Goal: Transaction & Acquisition: Book appointment/travel/reservation

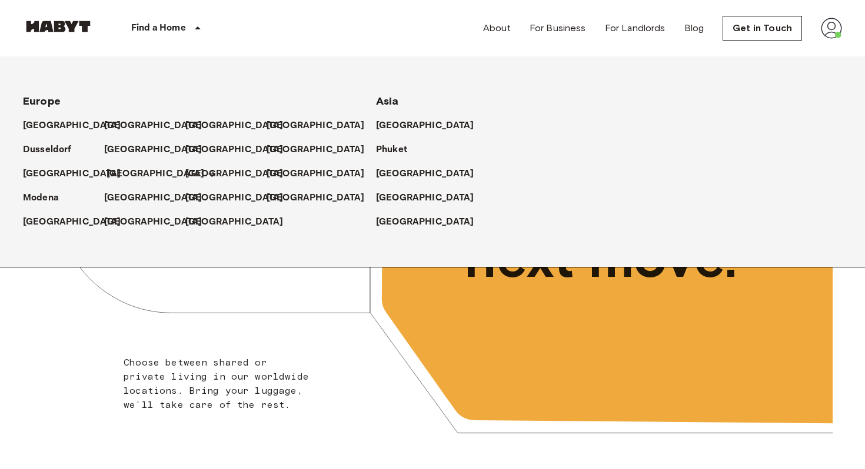
click at [120, 174] on p "[GEOGRAPHIC_DATA]" at bounding box center [155, 174] width 98 height 14
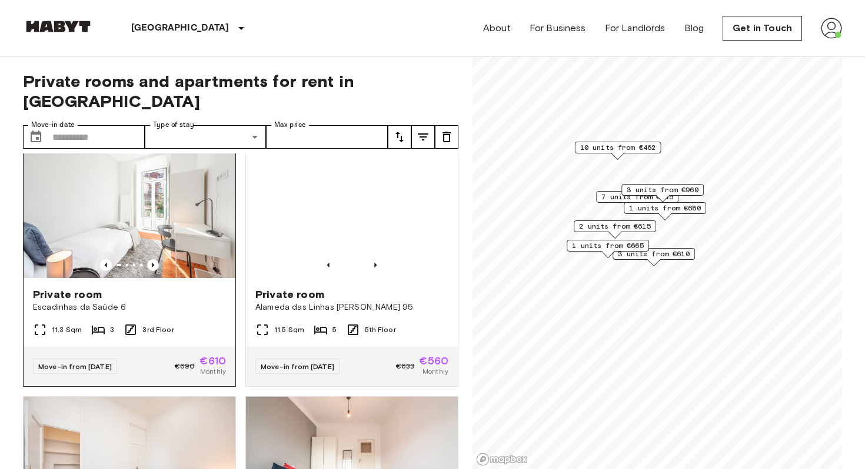
scroll to position [2107, 0]
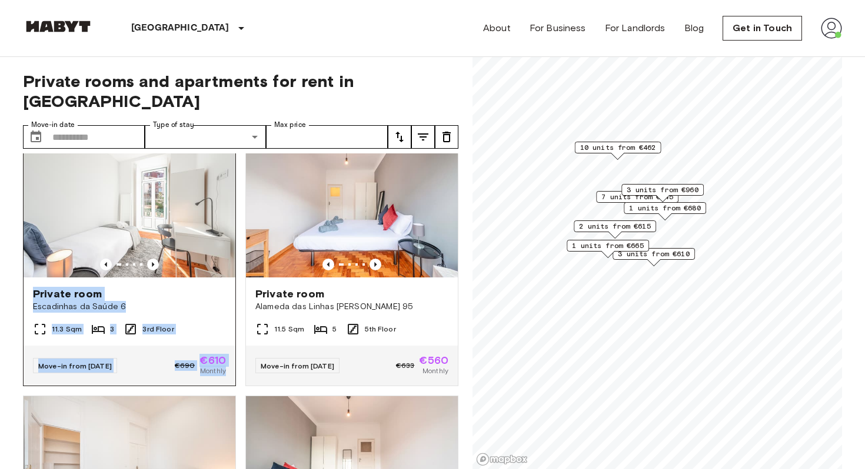
click at [140, 287] on div "Private room" at bounding box center [129, 294] width 193 height 14
click at [182, 215] on img at bounding box center [130, 206] width 212 height 141
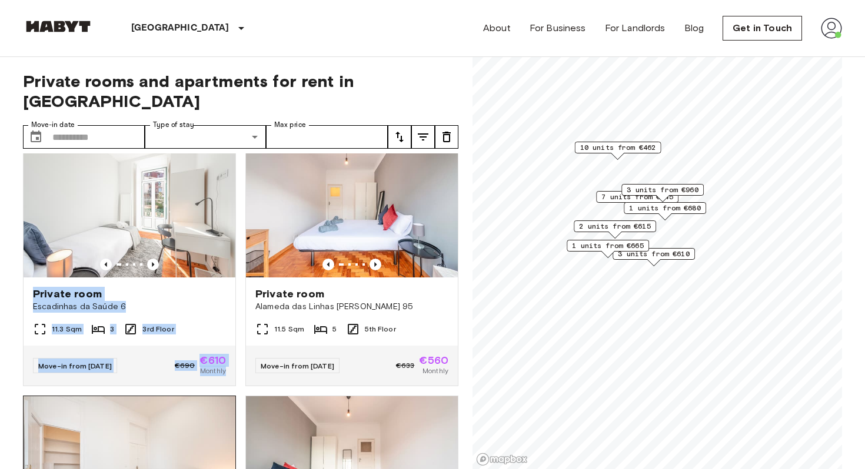
click at [168, 401] on img at bounding box center [130, 466] width 212 height 141
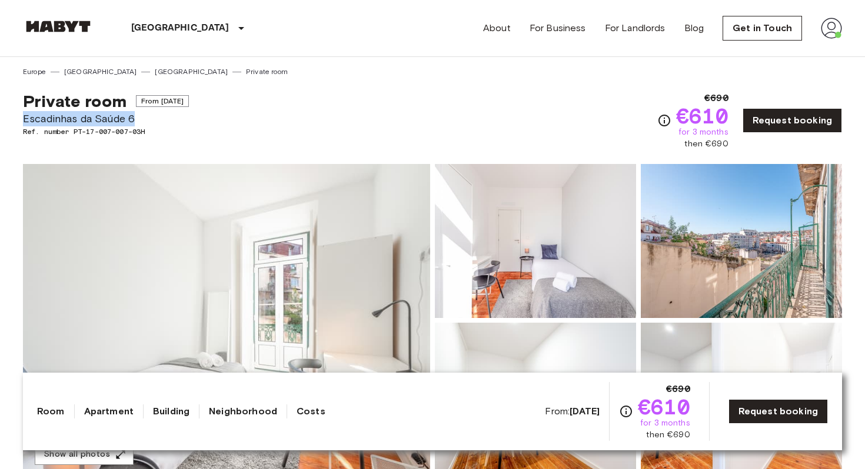
drag, startPoint x: 154, startPoint y: 121, endPoint x: 24, endPoint y: 121, distance: 130.6
click at [24, 121] on span "Escadinhas da Saúde 6" at bounding box center [106, 118] width 166 height 15
copy span "Escadinhas da Saúde 6"
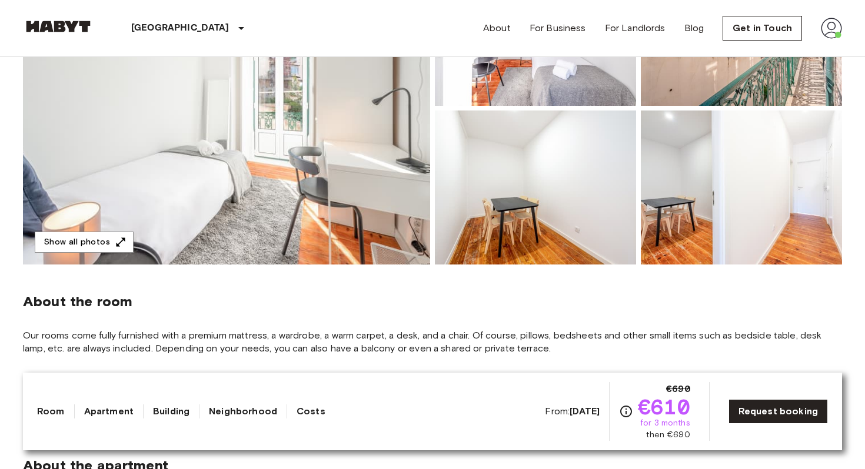
scroll to position [200, 0]
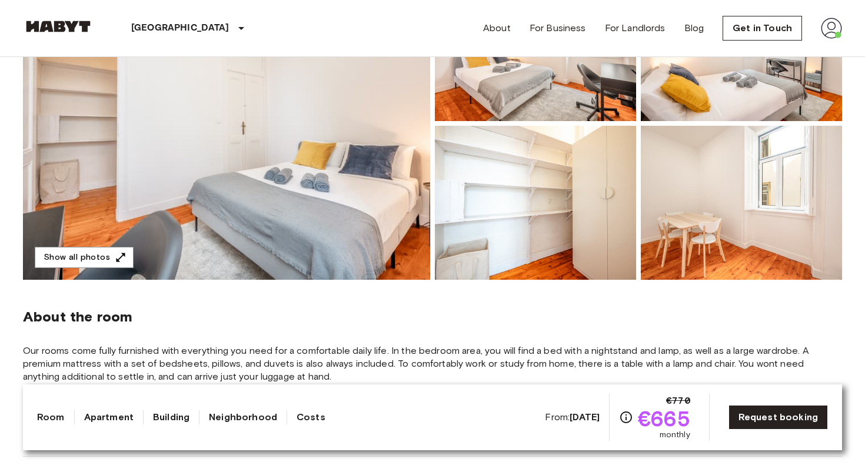
scroll to position [178, 0]
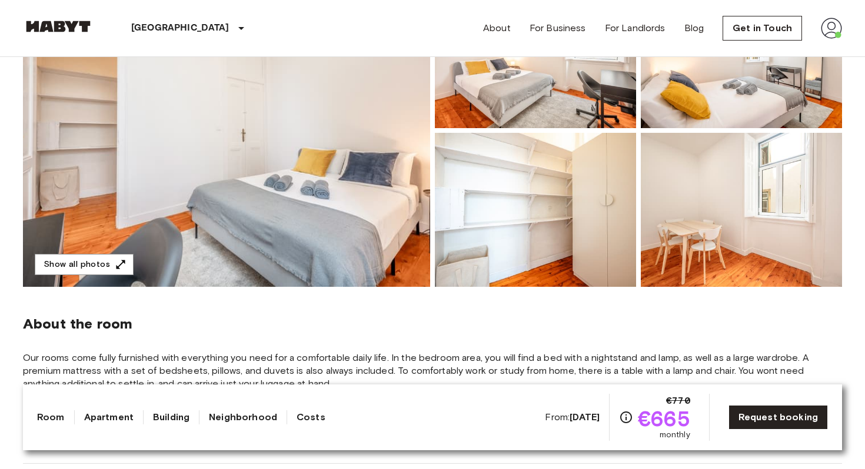
click at [267, 182] on img at bounding box center [226, 130] width 407 height 313
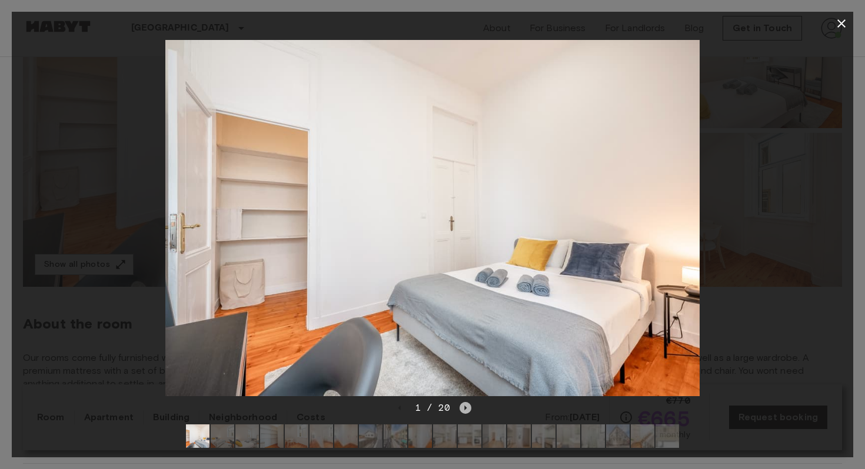
click at [468, 411] on icon "Next image" at bounding box center [465, 408] width 12 height 12
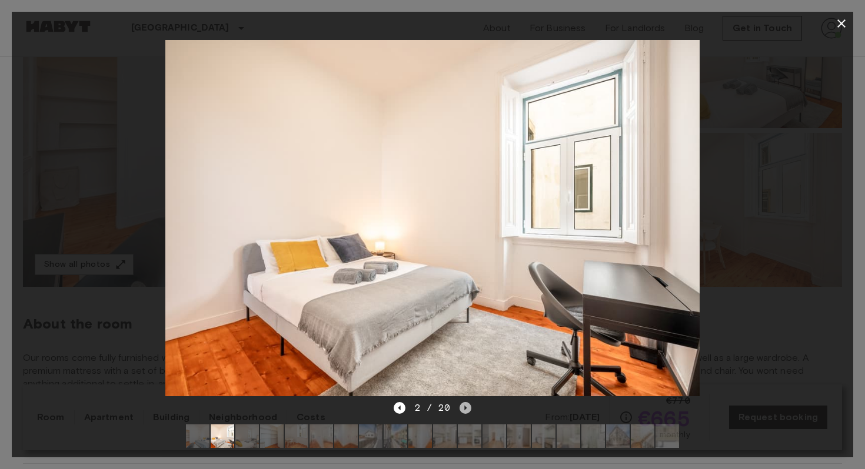
click at [468, 411] on icon "Next image" at bounding box center [465, 408] width 12 height 12
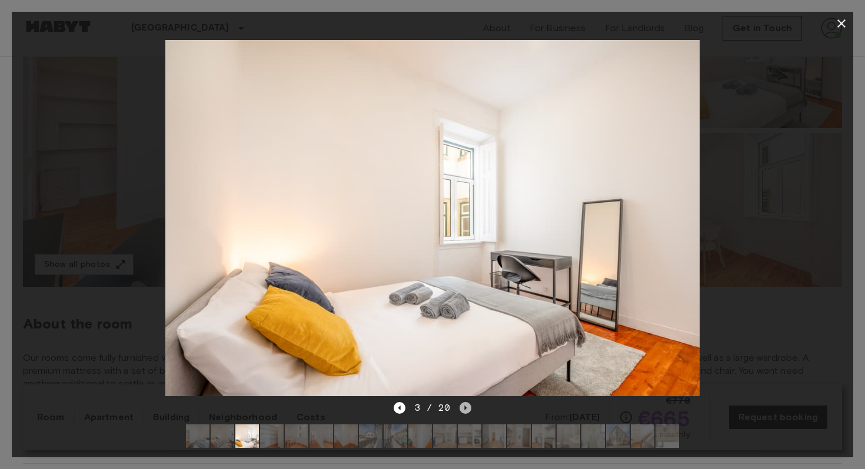
click at [468, 411] on icon "Next image" at bounding box center [465, 408] width 12 height 12
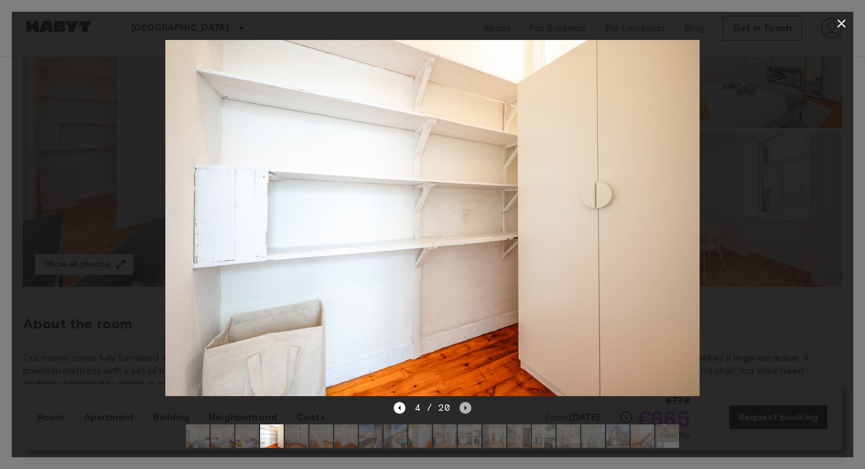
click at [468, 411] on icon "Next image" at bounding box center [465, 408] width 12 height 12
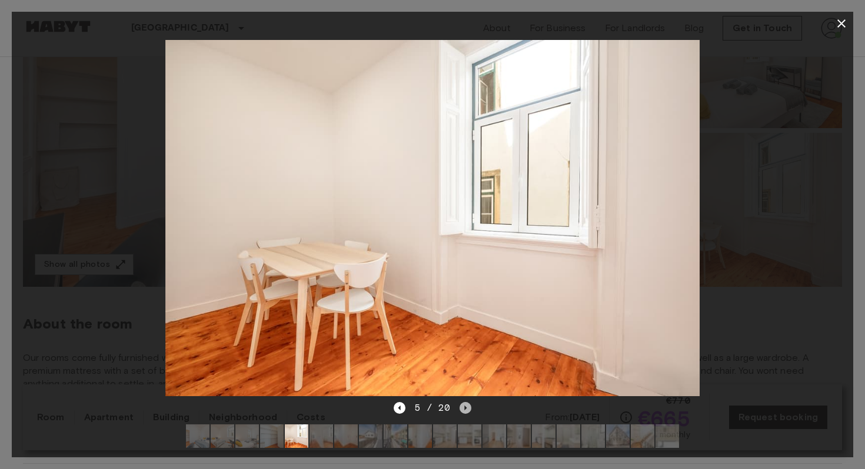
click at [468, 411] on icon "Next image" at bounding box center [465, 408] width 12 height 12
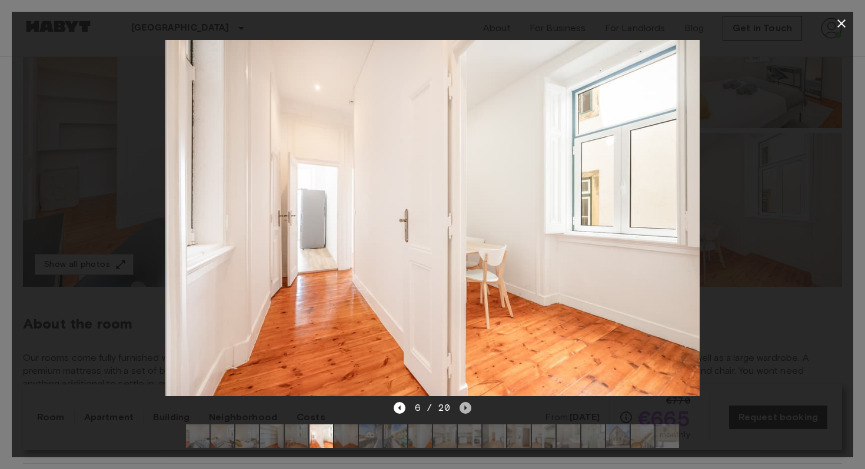
click at [468, 411] on icon "Next image" at bounding box center [465, 408] width 12 height 12
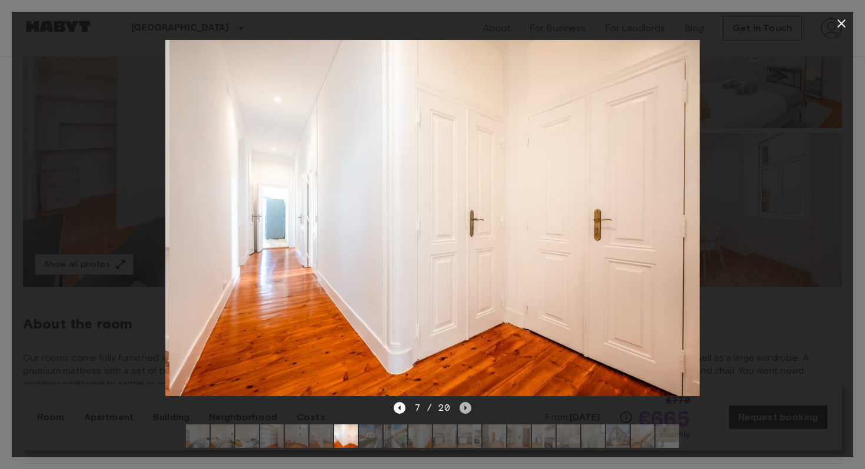
click at [468, 411] on icon "Next image" at bounding box center [465, 408] width 12 height 12
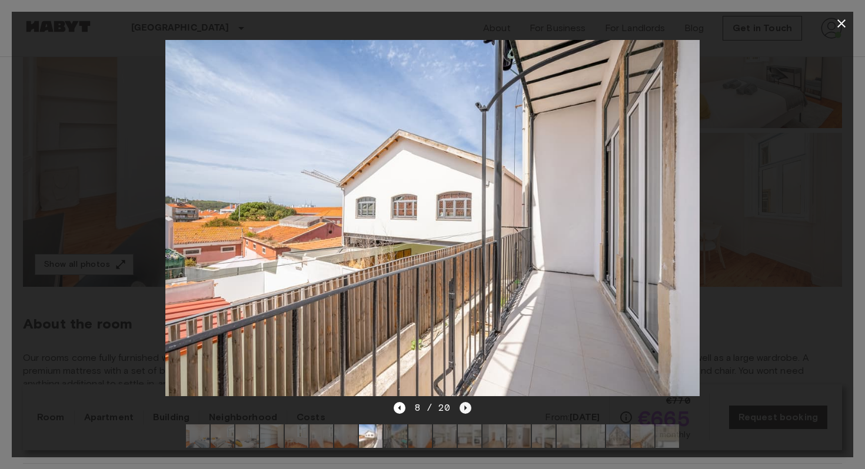
click at [468, 411] on icon "Next image" at bounding box center [465, 408] width 12 height 12
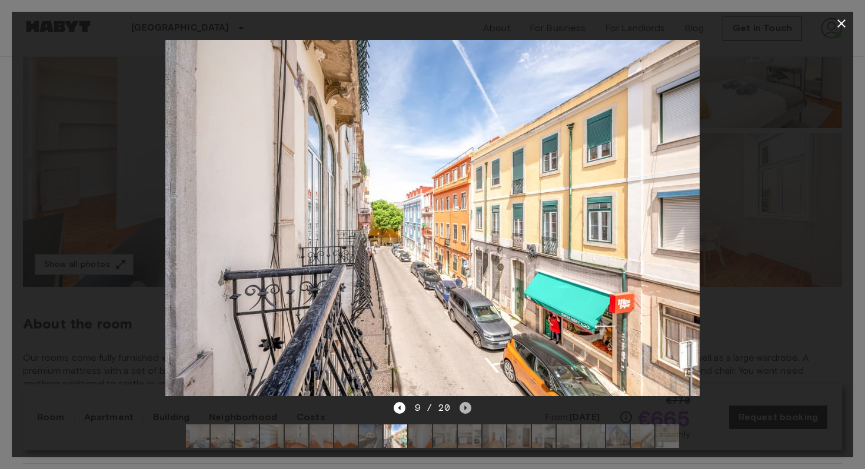
click at [468, 411] on icon "Next image" at bounding box center [465, 408] width 12 height 12
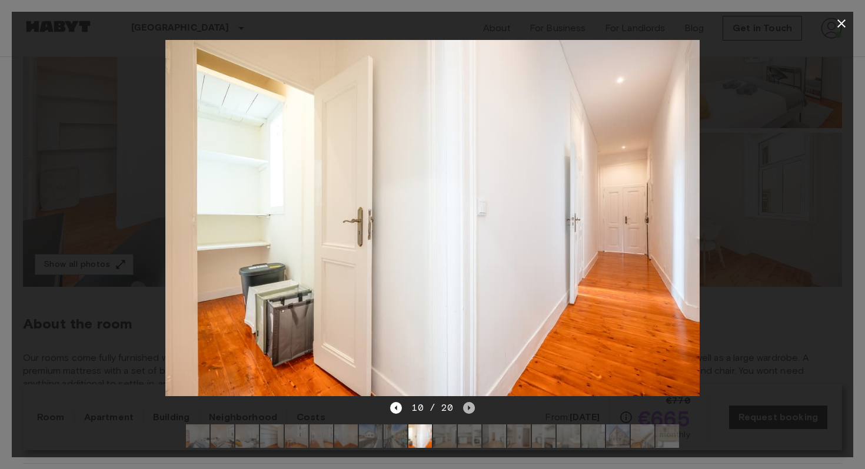
click at [468, 411] on icon "Next image" at bounding box center [469, 408] width 12 height 12
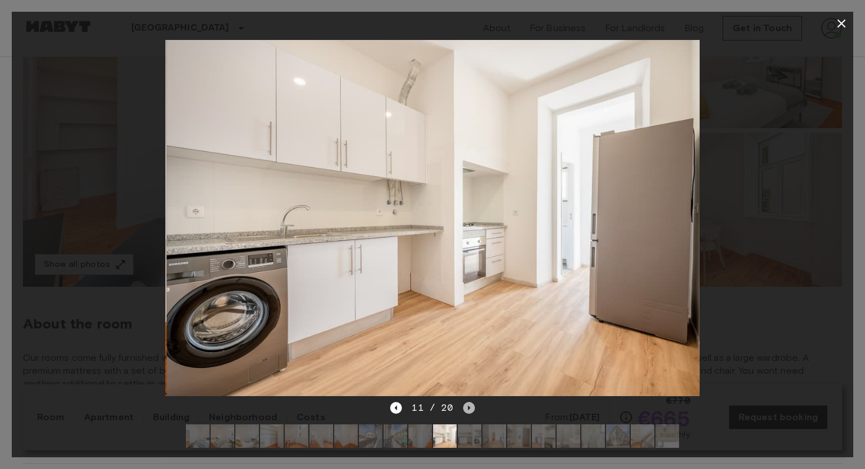
click at [468, 411] on icon "Next image" at bounding box center [469, 408] width 12 height 12
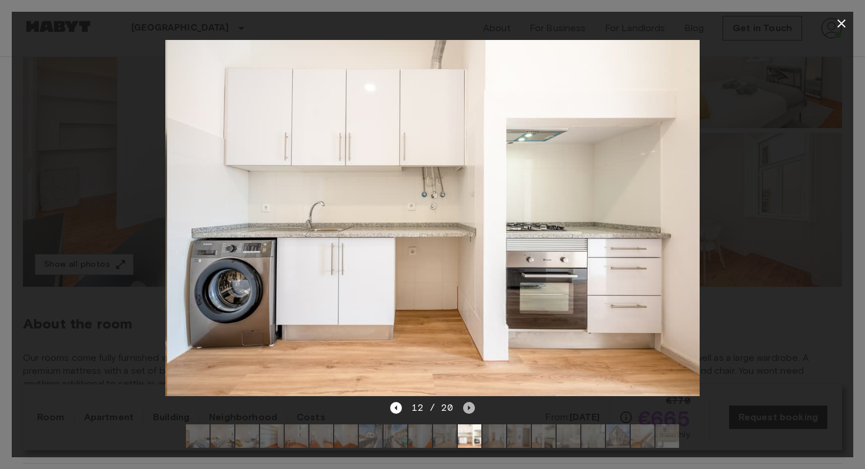
click at [468, 411] on icon "Next image" at bounding box center [469, 408] width 12 height 12
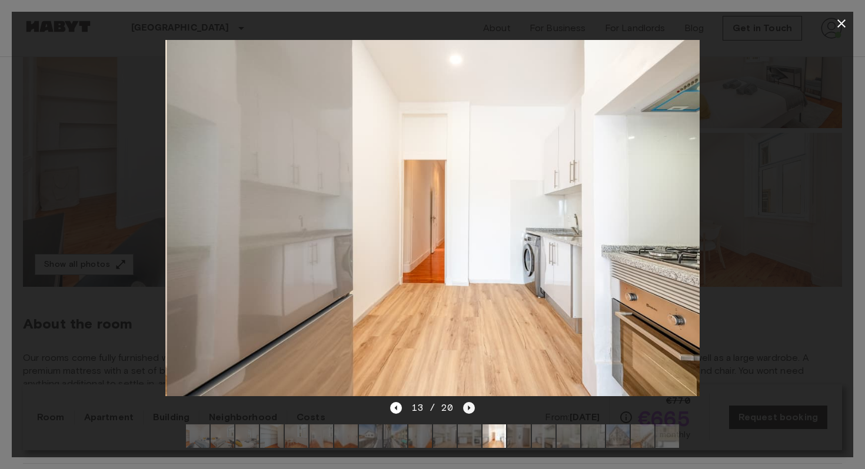
click at [468, 411] on icon "Next image" at bounding box center [469, 408] width 12 height 12
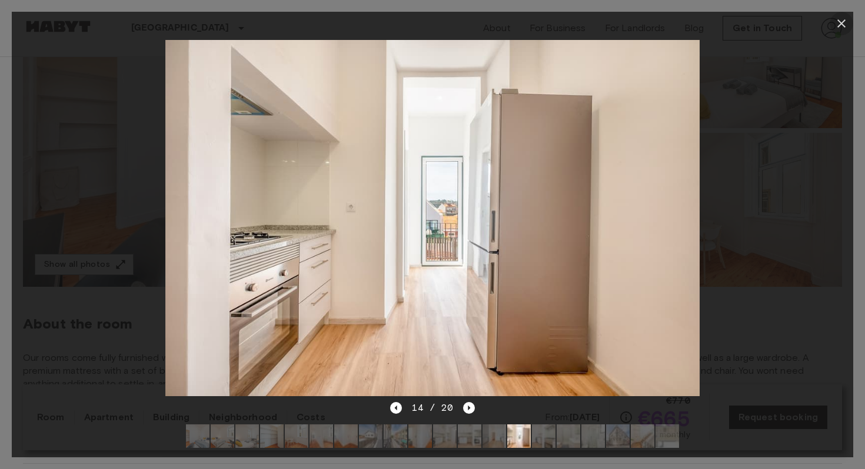
click at [840, 22] on icon "button" at bounding box center [841, 23] width 8 height 8
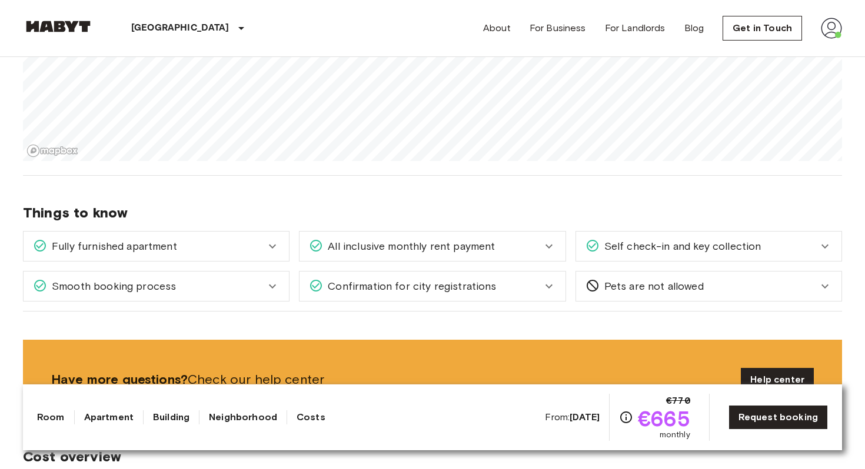
scroll to position [1071, 0]
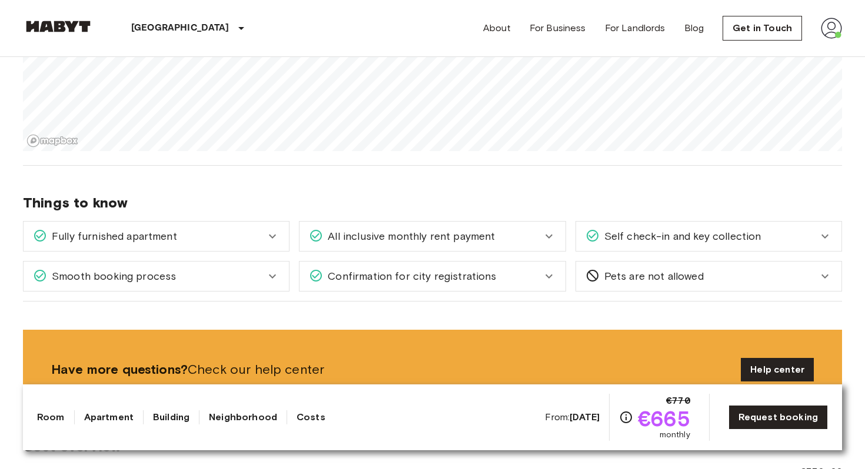
click at [728, 242] on span "Self check-in and key collection" at bounding box center [680, 236] width 162 height 15
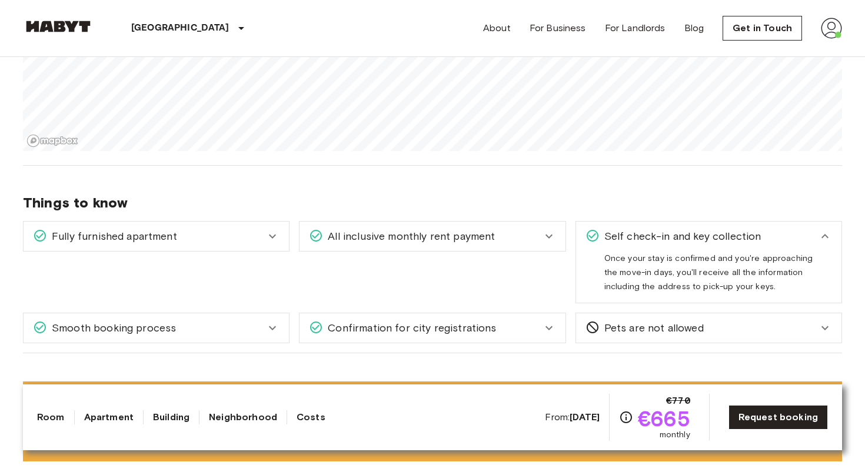
click at [520, 241] on div "All inclusive monthly rent payment" at bounding box center [425, 236] width 232 height 15
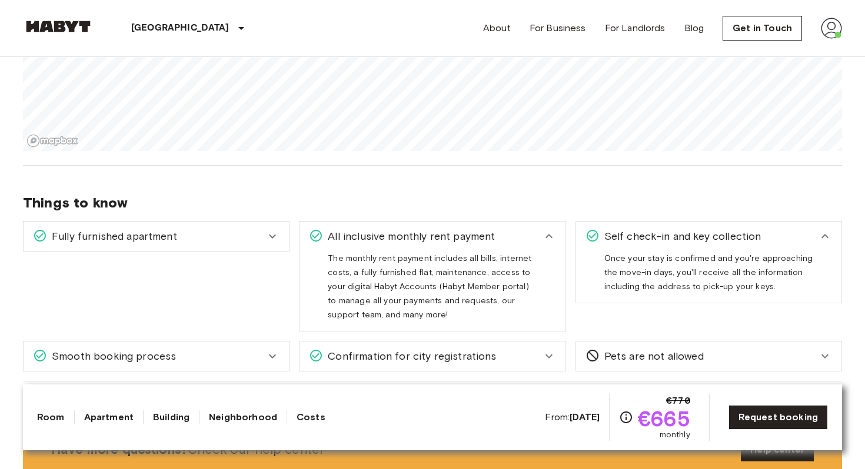
click at [236, 241] on div "Fully furnished apartment" at bounding box center [149, 236] width 232 height 15
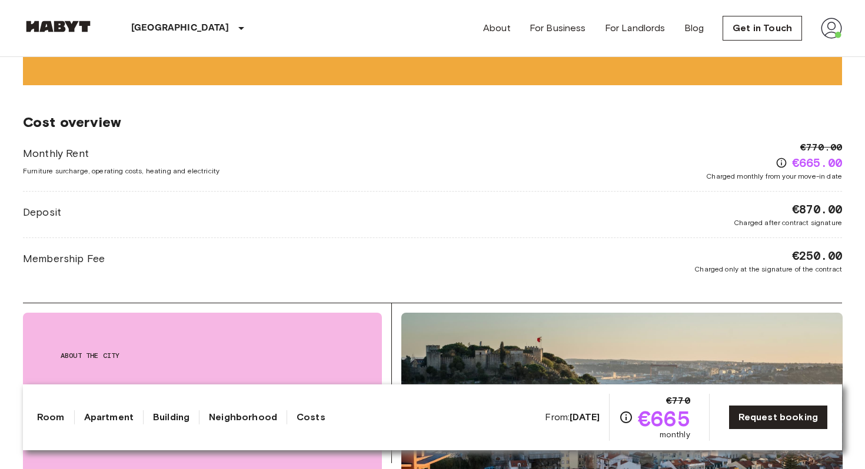
scroll to position [1556, 0]
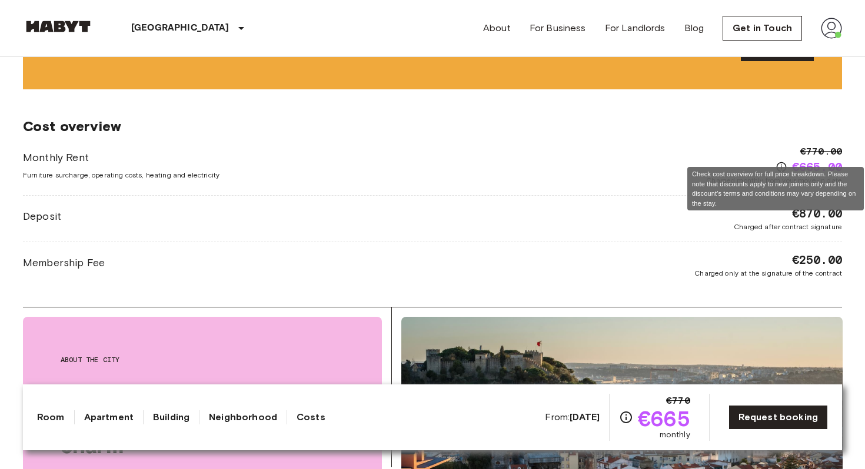
click at [783, 161] on icon "Check cost overview for full price breakdown. Please note that discounts apply …" at bounding box center [781, 167] width 12 height 12
click at [781, 161] on icon "Check cost overview for full price breakdown. Please note that discounts apply …" at bounding box center [781, 167] width 12 height 12
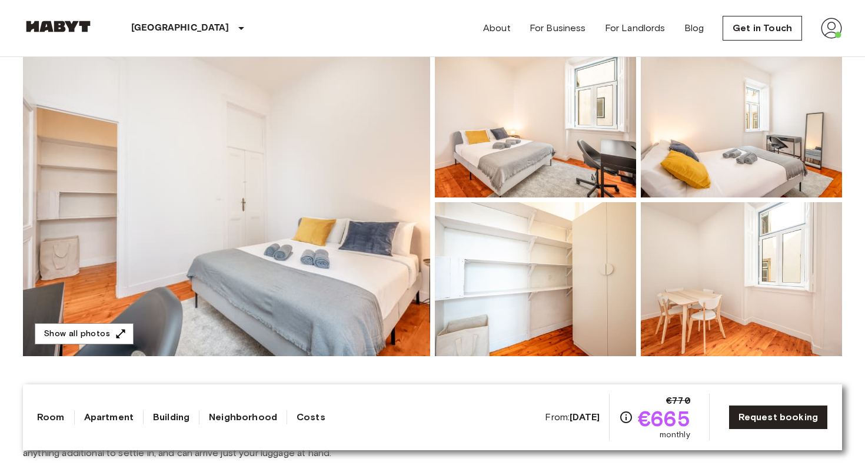
scroll to position [0, 0]
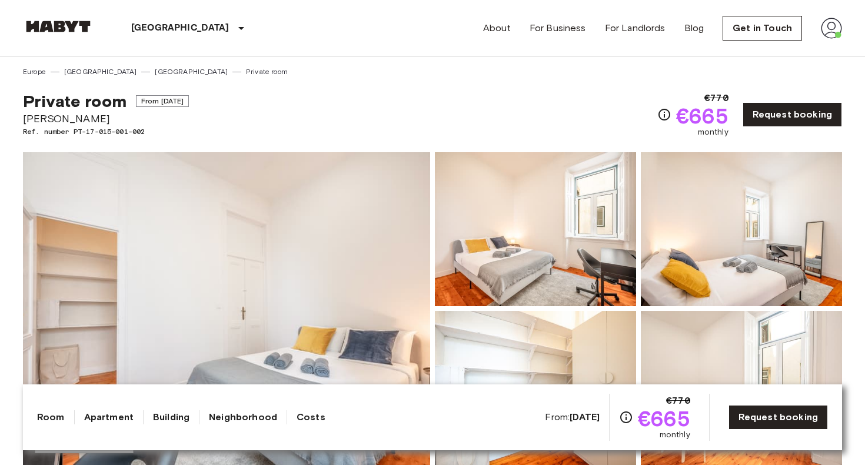
drag, startPoint x: 120, startPoint y: 117, endPoint x: 16, endPoint y: 125, distance: 103.8
copy span "[PERSON_NAME]"
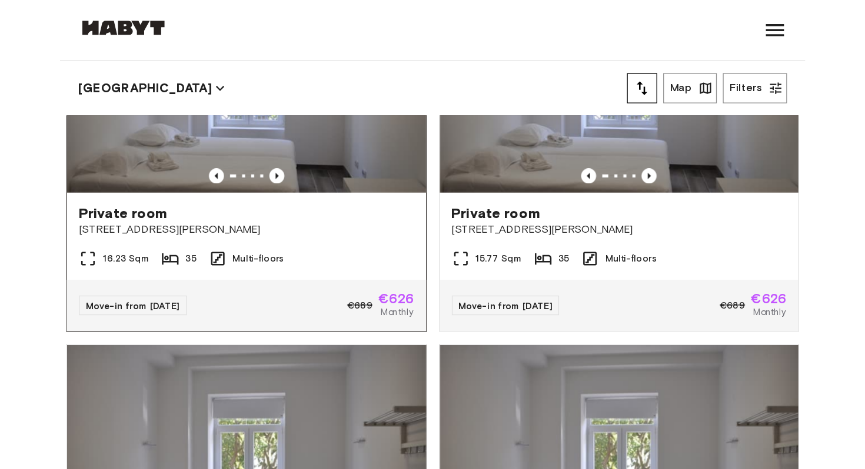
scroll to position [129, 0]
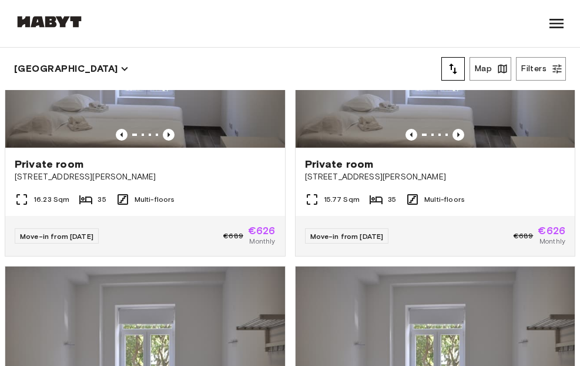
drag, startPoint x: 151, startPoint y: 174, endPoint x: 259, endPoint y: 8, distance: 198.5
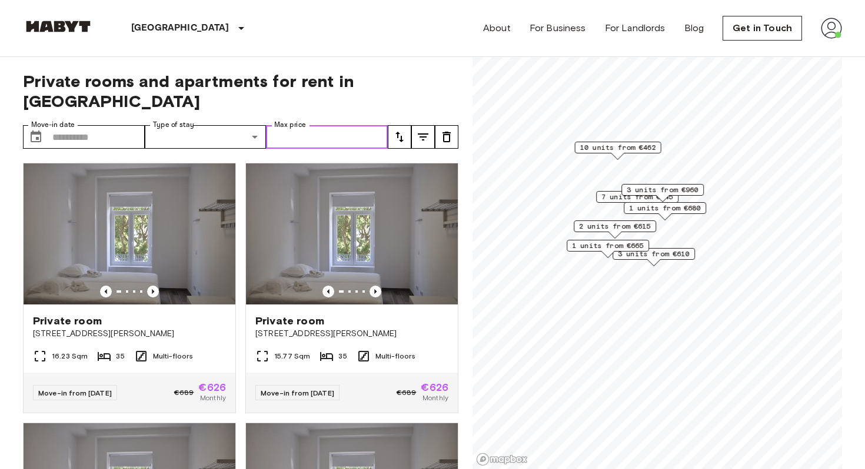
click at [279, 125] on input "Max price" at bounding box center [327, 137] width 122 height 24
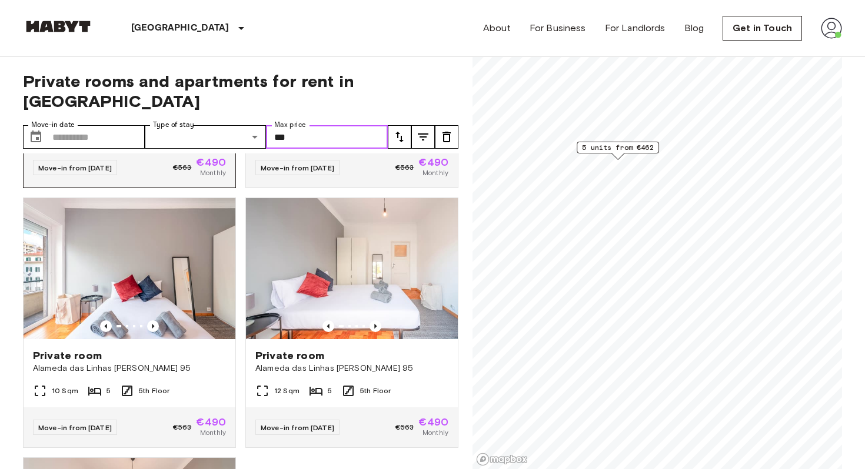
scroll to position [223, 0]
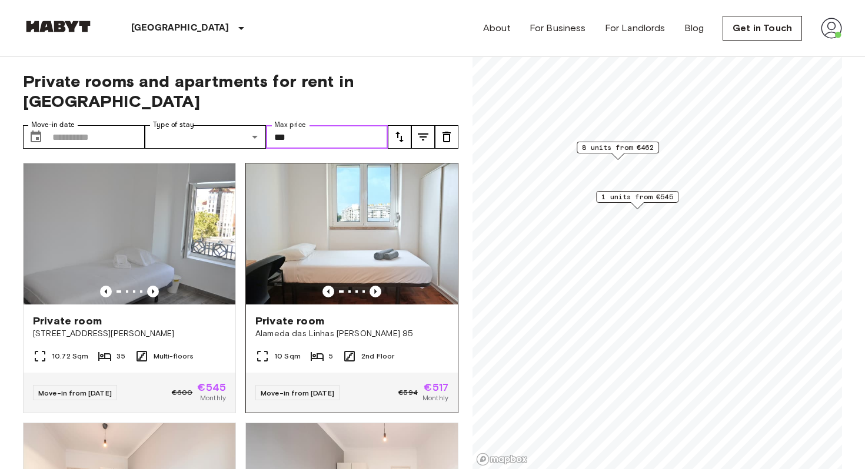
click at [379, 248] on img at bounding box center [352, 233] width 212 height 141
type input "***"
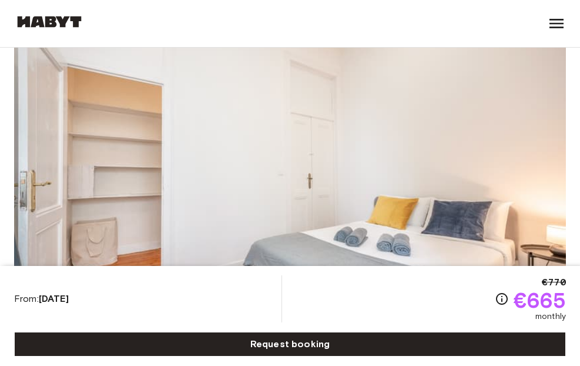
scroll to position [145, 0]
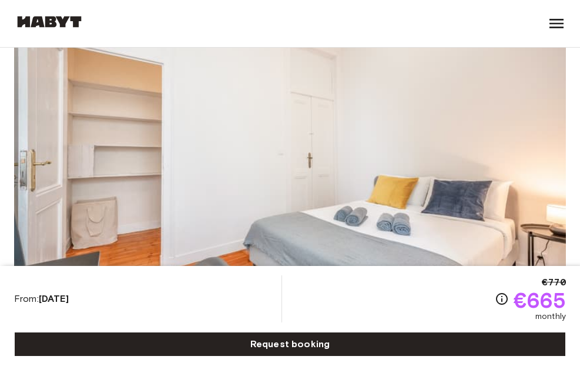
click at [319, 165] on img at bounding box center [290, 154] width 552 height 313
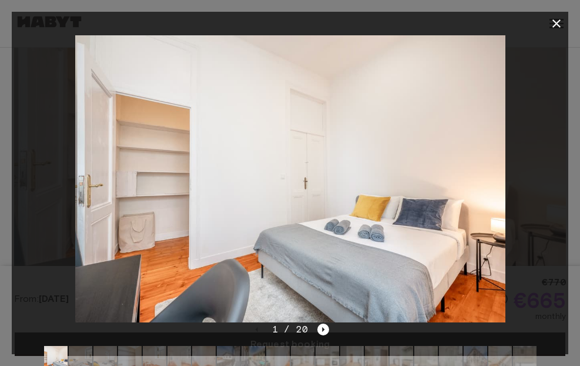
click at [319, 165] on img at bounding box center [290, 178] width 431 height 287
click at [323, 329] on icon "Next image" at bounding box center [323, 329] width 2 height 5
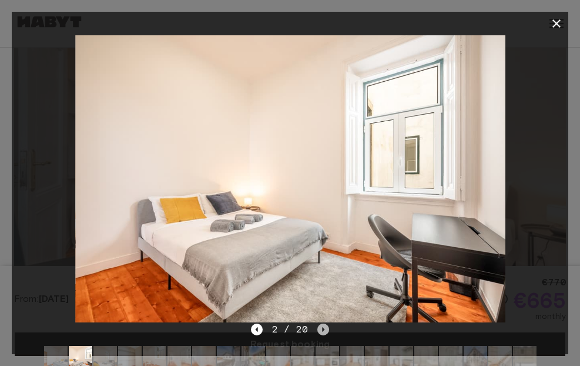
click at [323, 329] on icon "Next image" at bounding box center [323, 329] width 2 height 5
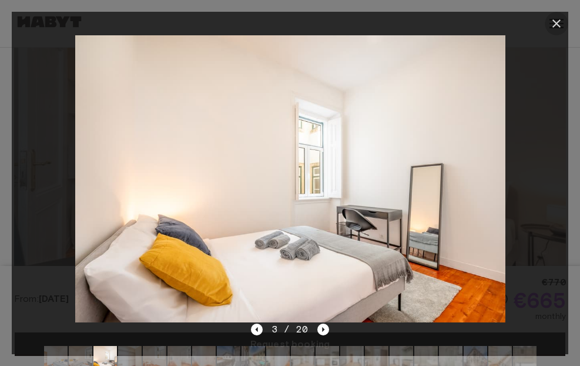
click at [556, 22] on icon "button" at bounding box center [557, 23] width 8 height 8
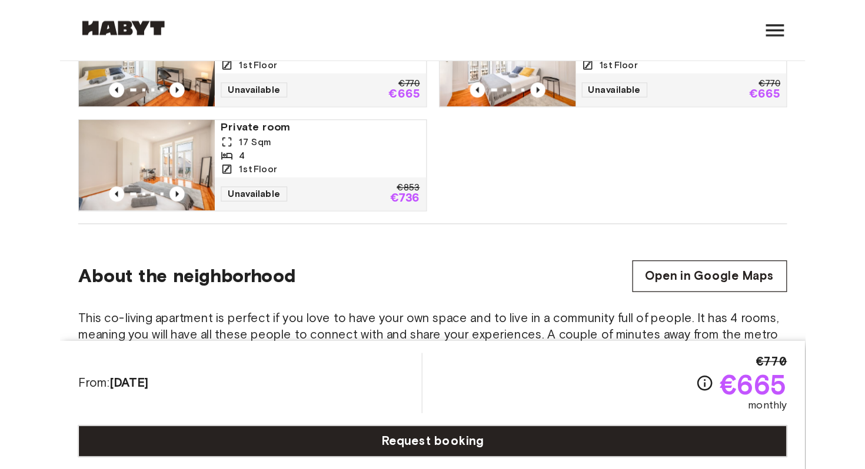
scroll to position [928, 0]
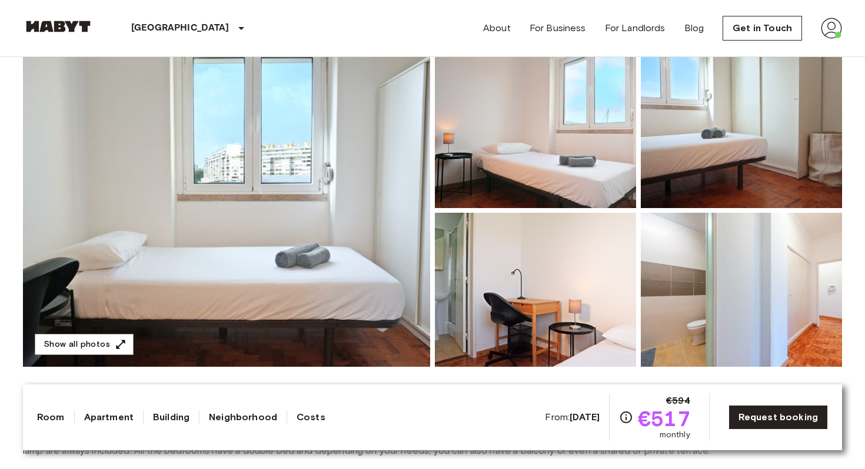
scroll to position [102, 0]
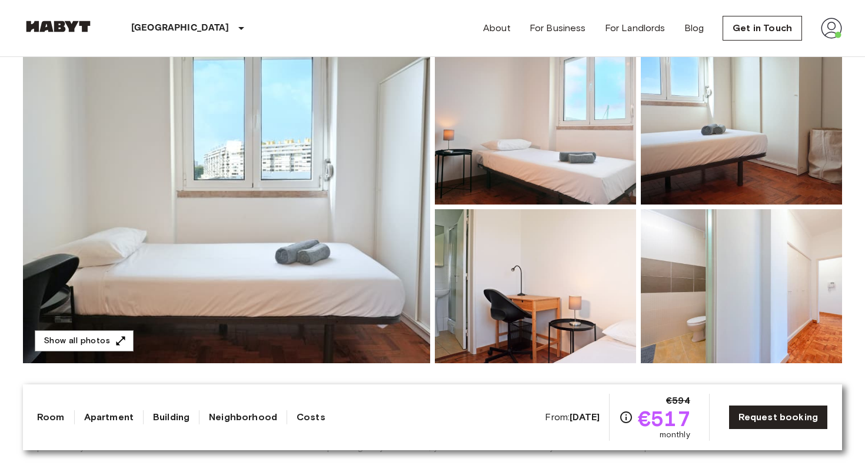
click at [336, 252] on img at bounding box center [226, 207] width 407 height 313
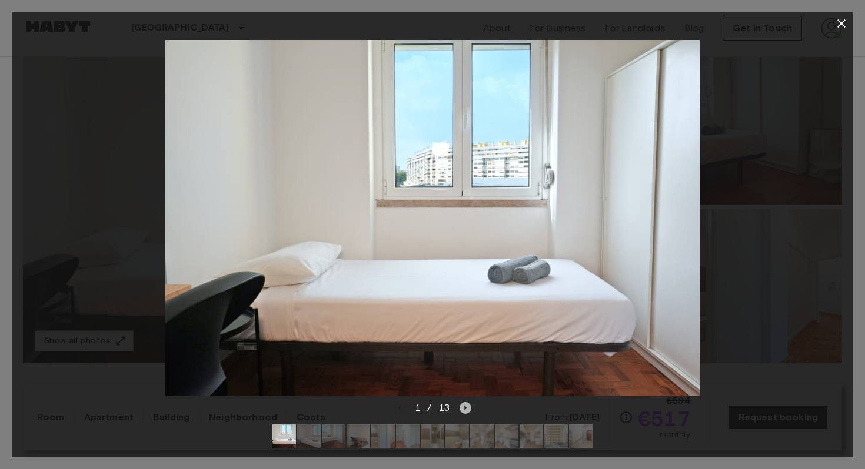
click at [465, 409] on icon "Next image" at bounding box center [466, 408] width 2 height 5
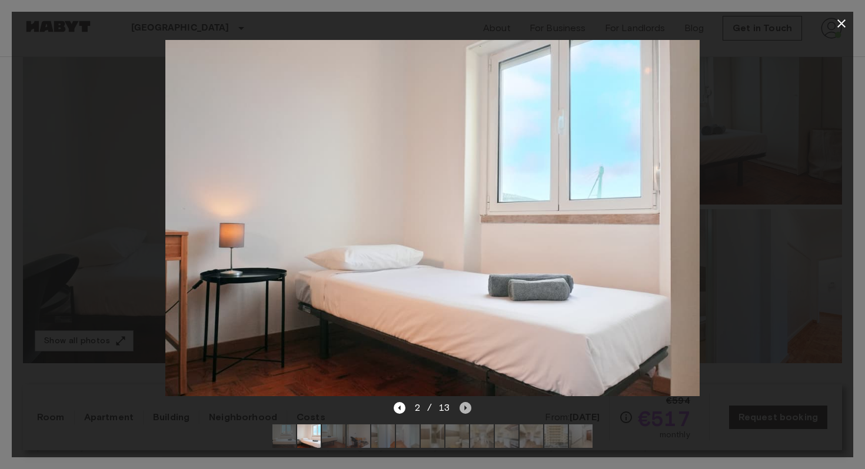
click at [465, 409] on icon "Next image" at bounding box center [466, 408] width 2 height 5
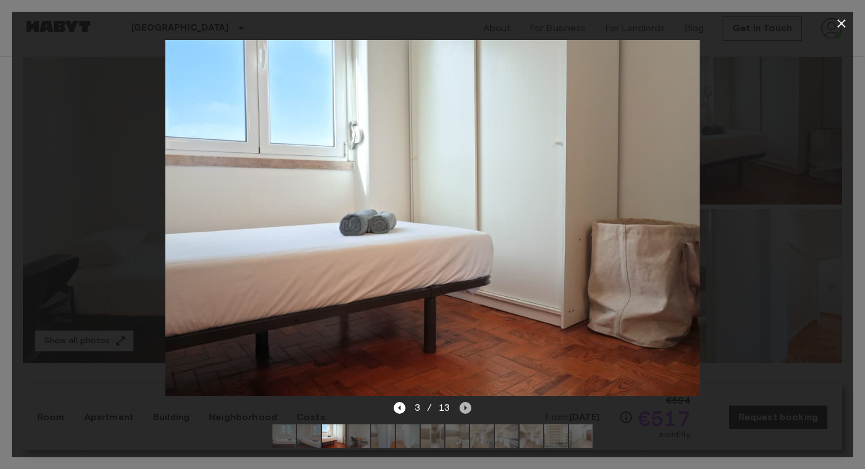
click at [465, 409] on icon "Next image" at bounding box center [466, 408] width 2 height 5
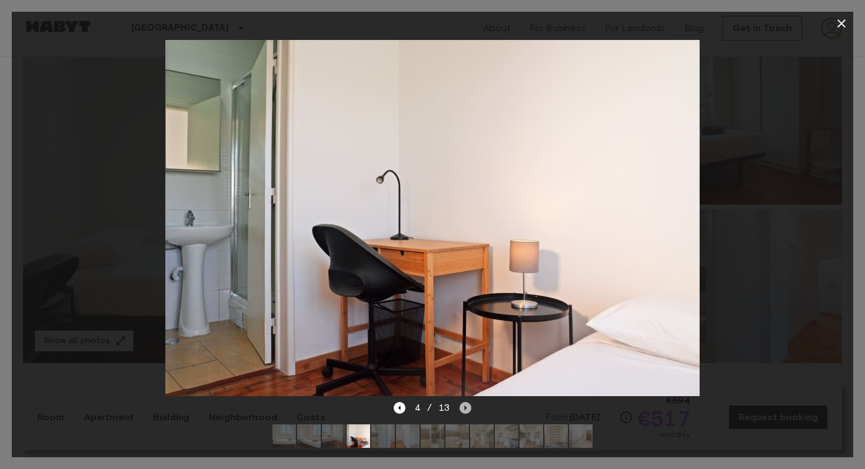
click at [465, 409] on icon "Next image" at bounding box center [466, 408] width 2 height 5
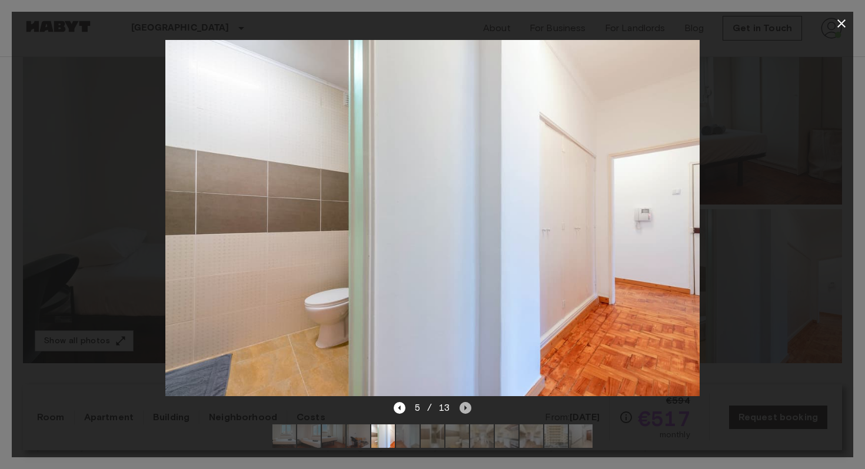
click at [465, 409] on icon "Next image" at bounding box center [466, 408] width 2 height 5
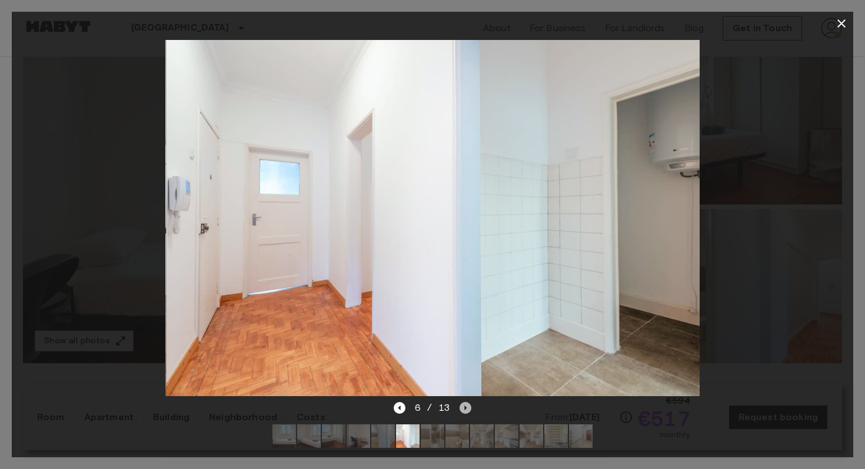
click at [465, 409] on icon "Next image" at bounding box center [466, 408] width 2 height 5
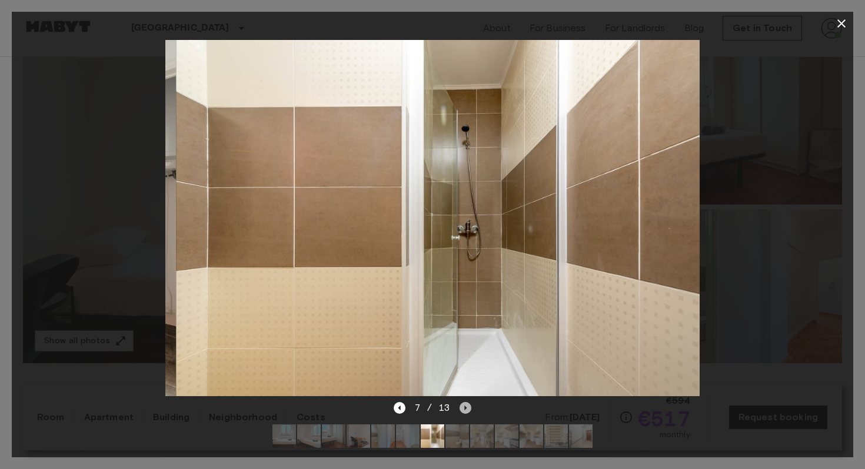
click at [465, 409] on icon "Next image" at bounding box center [466, 408] width 2 height 5
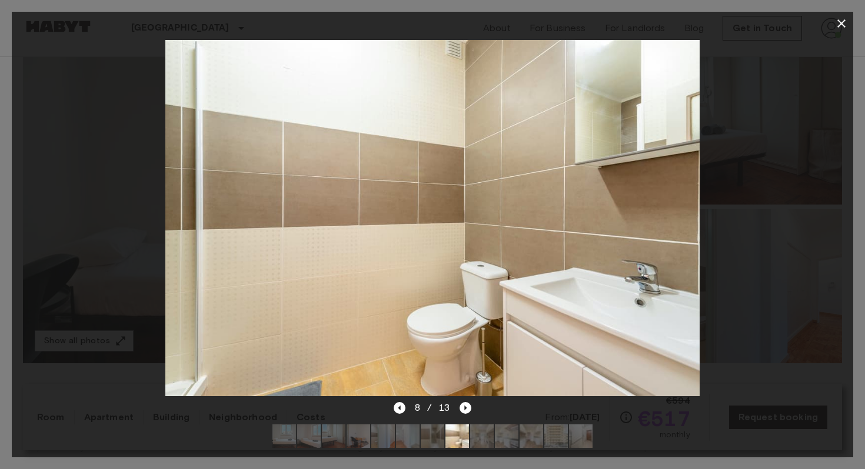
click at [842, 24] on icon "button" at bounding box center [841, 23] width 8 height 8
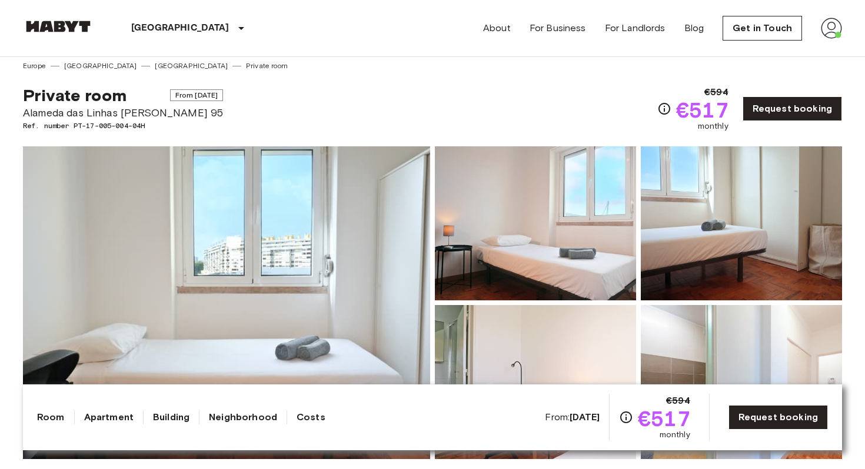
scroll to position [0, 0]
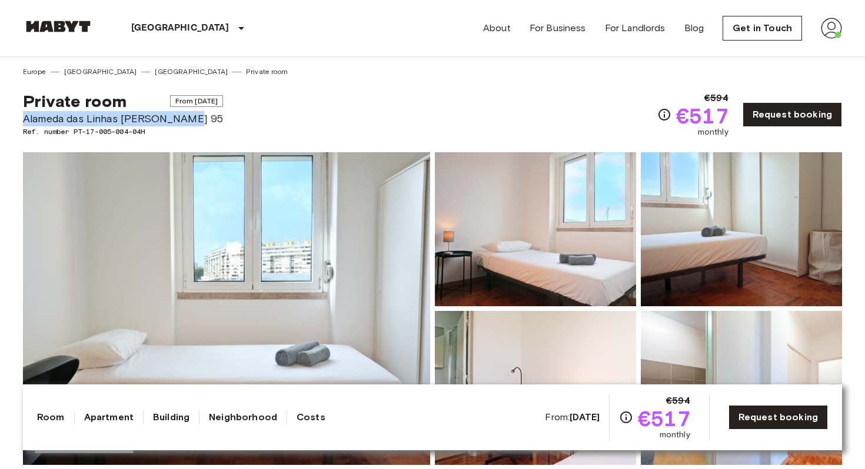
drag, startPoint x: 192, startPoint y: 120, endPoint x: 18, endPoint y: 118, distance: 173.5
copy span "Alameda das Linhas [PERSON_NAME] 95"
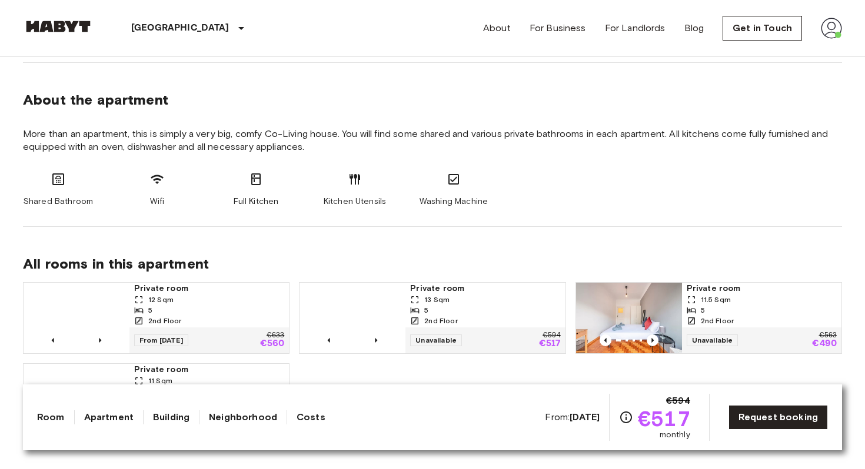
scroll to position [573, 0]
